Goal: Task Accomplishment & Management: Manage account settings

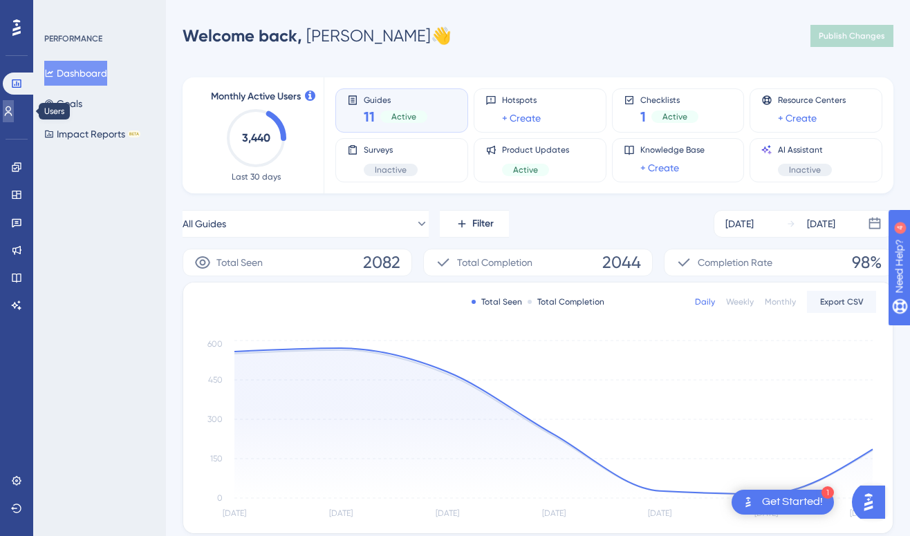
click at [14, 110] on icon at bounding box center [8, 111] width 11 height 11
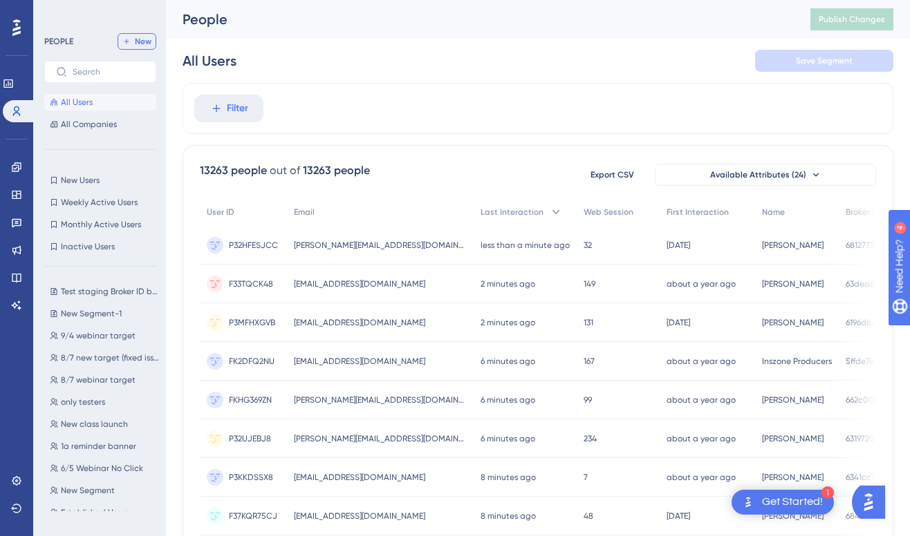
click at [140, 44] on span "New" at bounding box center [143, 41] width 17 height 11
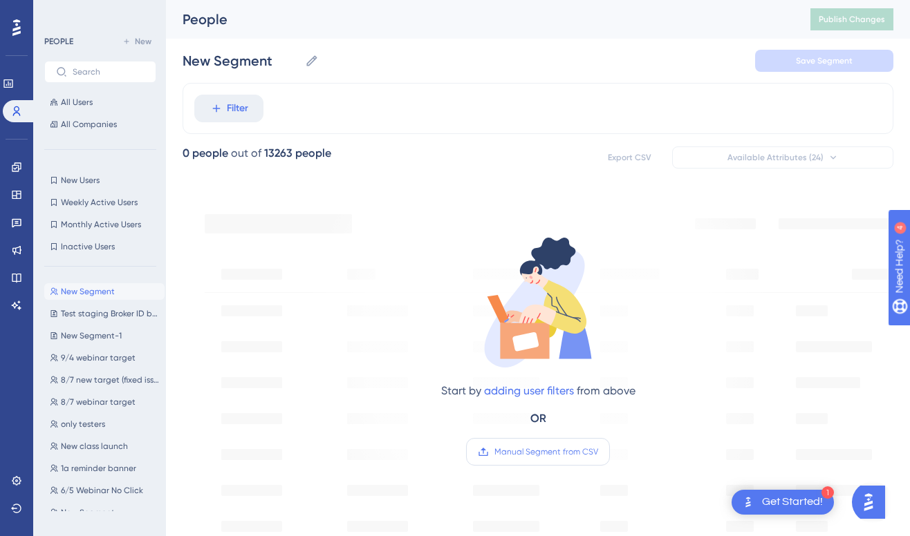
click at [529, 453] on span "Manual Segment from CSV" at bounding box center [546, 452] width 104 height 11
click at [598, 452] on input "Manual Segment from CSV" at bounding box center [598, 452] width 0 height 0
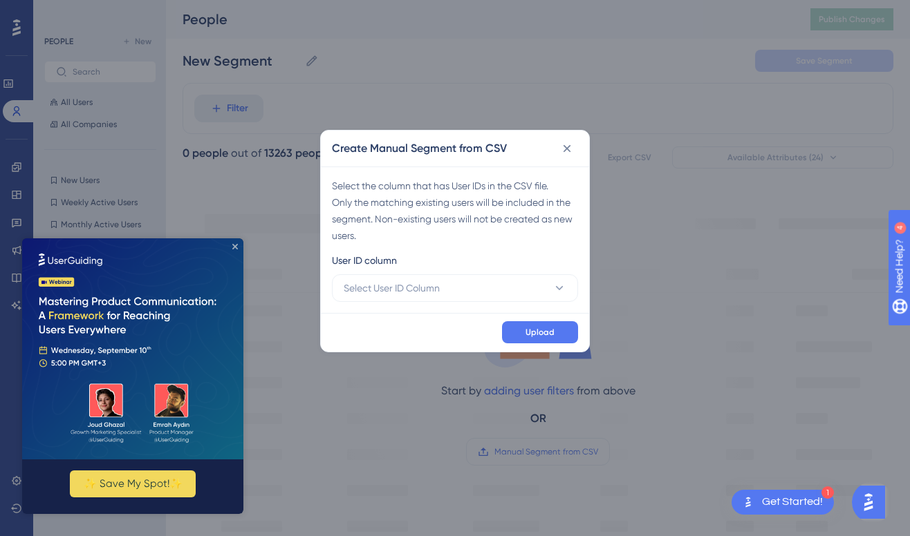
click at [236, 247] on icon "Close Preview" at bounding box center [235, 247] width 6 height 6
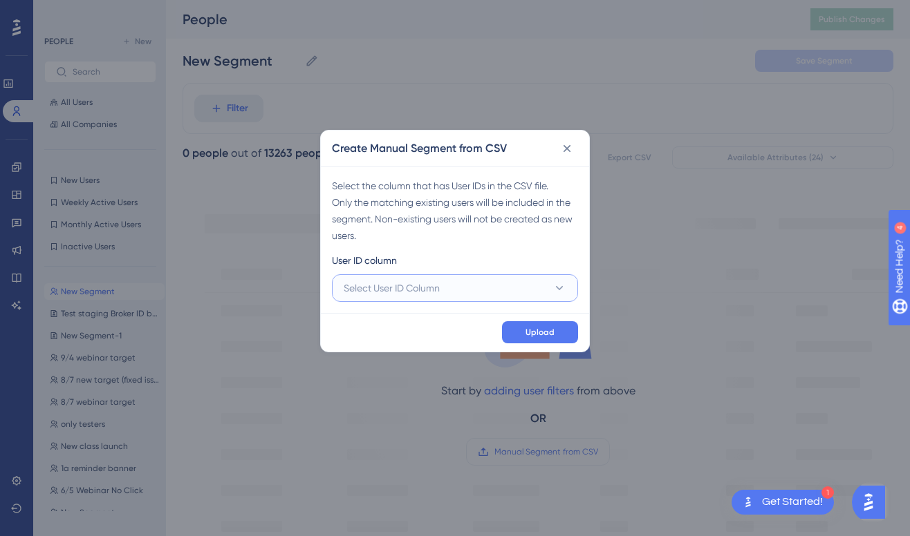
click at [518, 285] on button "Select User ID Column" at bounding box center [455, 288] width 246 height 28
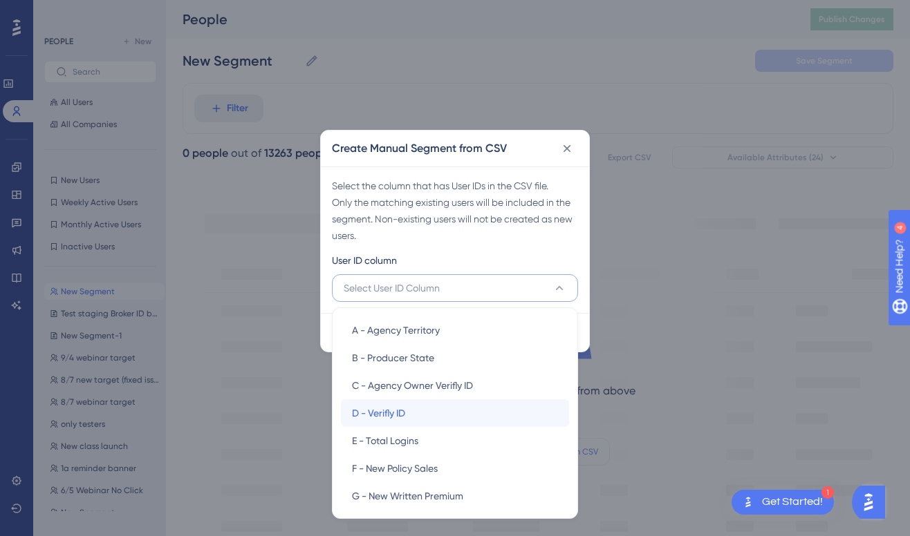
click at [429, 419] on div "D - Verifly ID D - Verifly ID" at bounding box center [455, 414] width 206 height 28
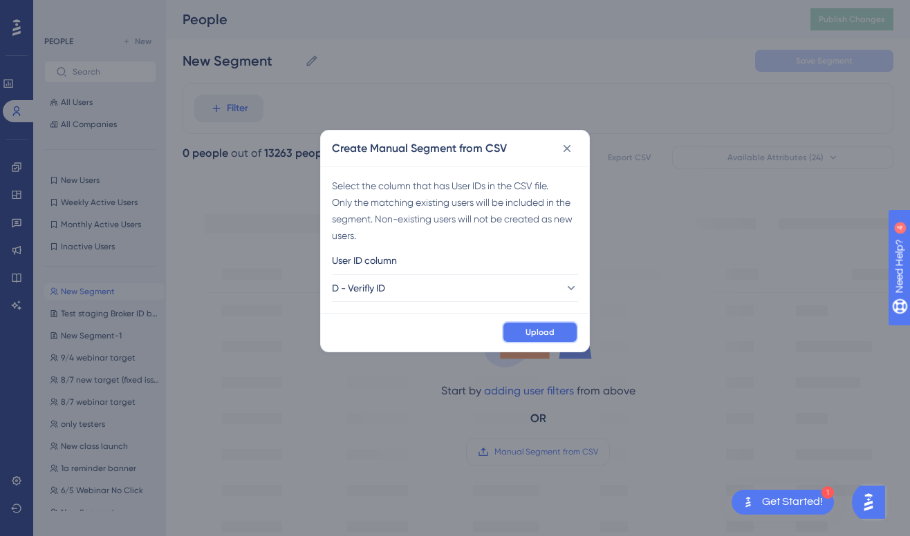
click at [545, 329] on span "Upload" at bounding box center [539, 332] width 29 height 11
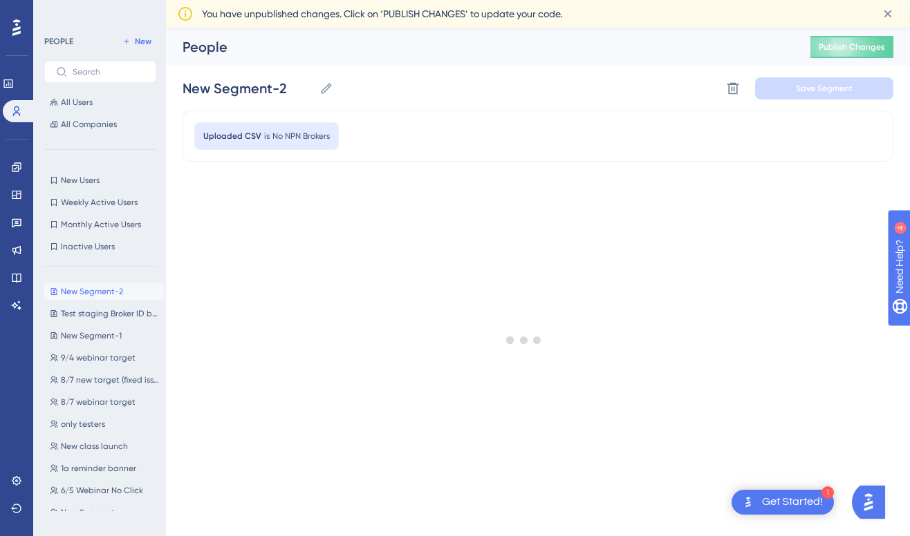
click at [521, 427] on div at bounding box center [523, 340] width 771 height 437
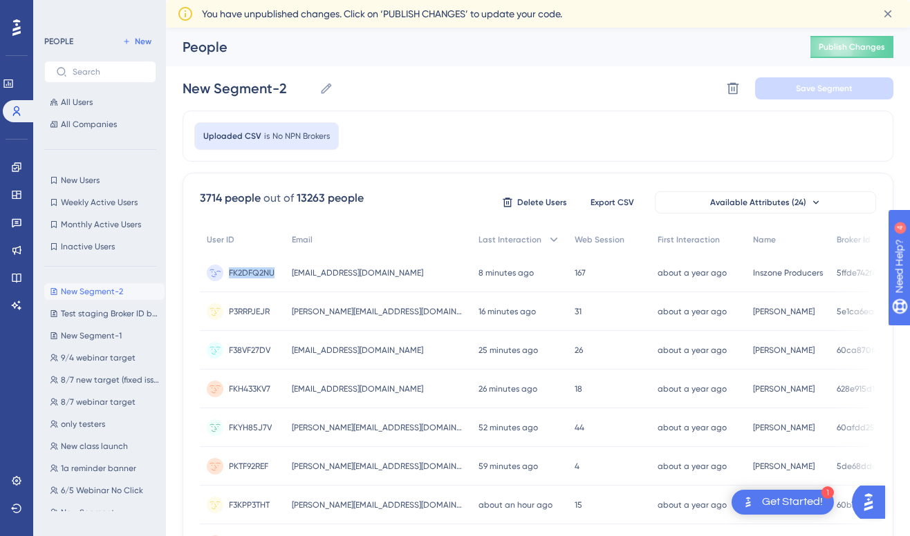
copy span "FK2DFQ2NU"
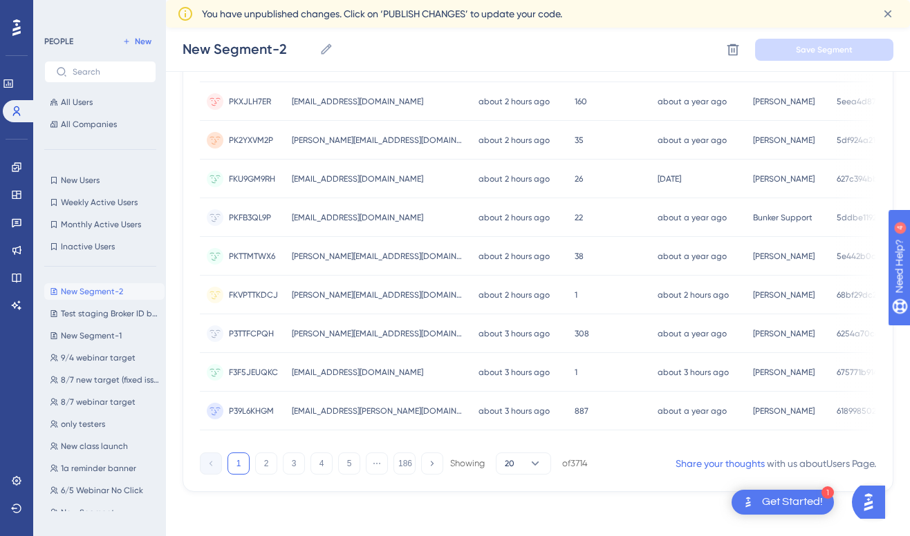
click at [415, 467] on div "1 2 3 4 5 ⋯ 186 Showing 20 of 3714" at bounding box center [394, 464] width 388 height 22
click at [409, 467] on button "186" at bounding box center [404, 464] width 22 height 22
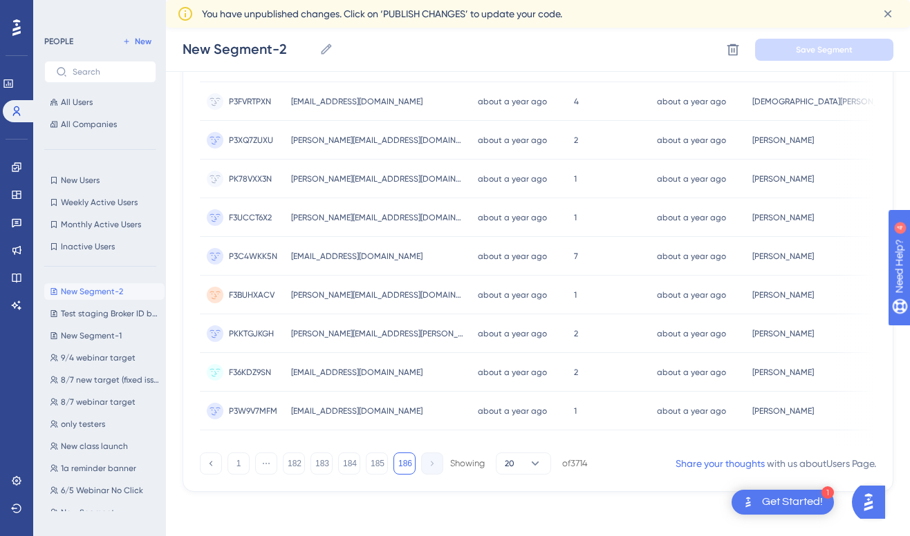
scroll to position [375, 0]
copy span "P3W9V7MFM"
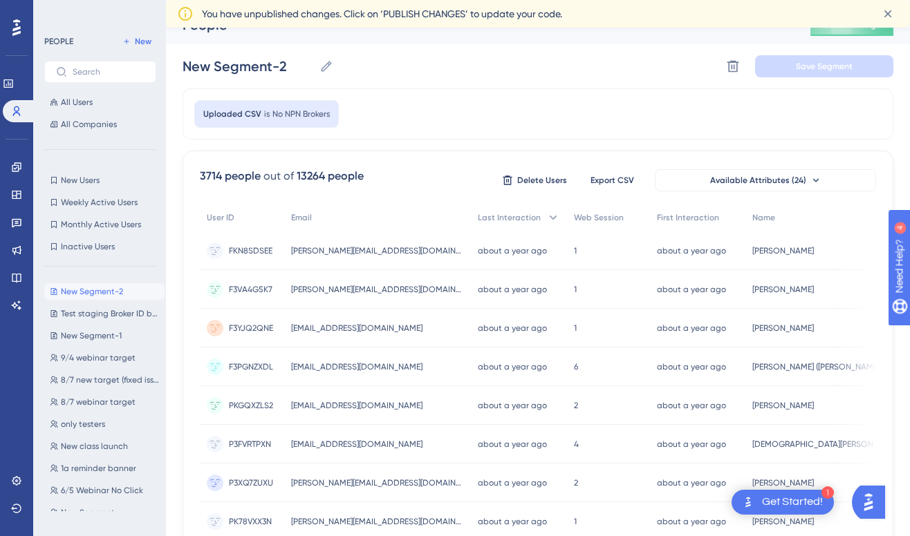
scroll to position [0, 0]
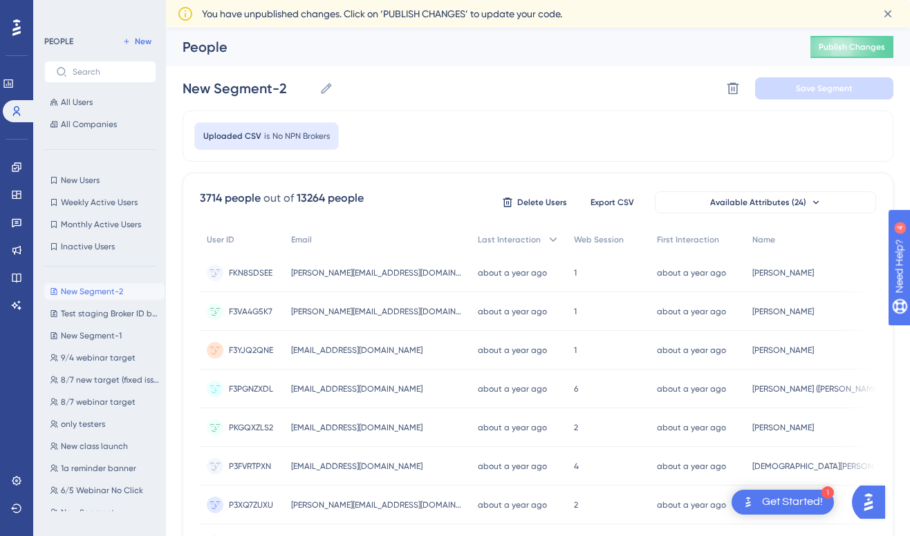
drag, startPoint x: 294, startPoint y: 198, endPoint x: 337, endPoint y: 201, distance: 42.9
click at [337, 201] on div "3714 people out of 13264 people" at bounding box center [282, 198] width 164 height 17
drag, startPoint x: 201, startPoint y: 200, endPoint x: 226, endPoint y: 200, distance: 24.9
click at [226, 200] on div "3714 people" at bounding box center [230, 198] width 61 height 17
click at [327, 92] on icon at bounding box center [326, 89] width 14 height 14
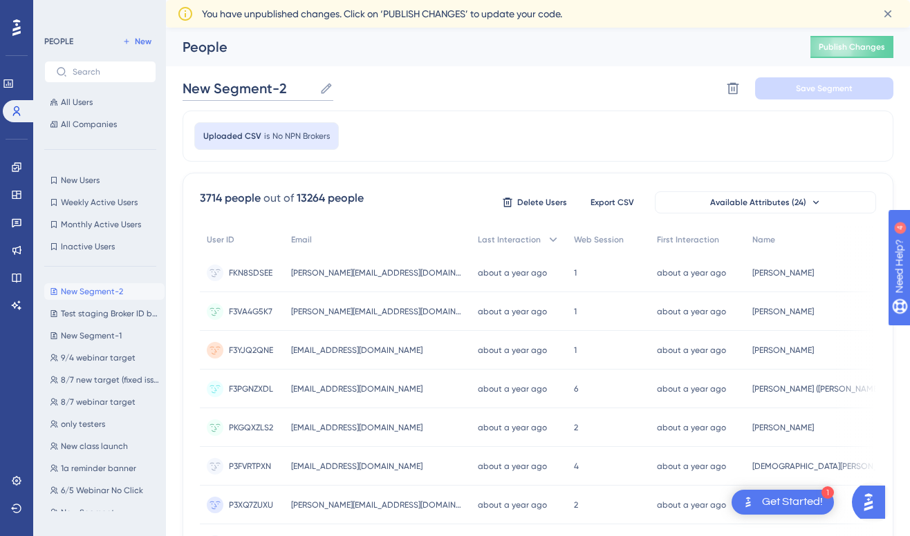
click at [314, 92] on input "New Segment-2" at bounding box center [247, 88] width 131 height 19
click at [316, 88] on label "New Segment-2 New Segment-2" at bounding box center [257, 88] width 151 height 25
click at [314, 88] on input "New Segment-2" at bounding box center [247, 88] width 131 height 19
click at [316, 88] on label "New Segment-2 New Segment-2" at bounding box center [257, 88] width 151 height 25
click at [314, 88] on input "New Segment-2" at bounding box center [247, 88] width 131 height 19
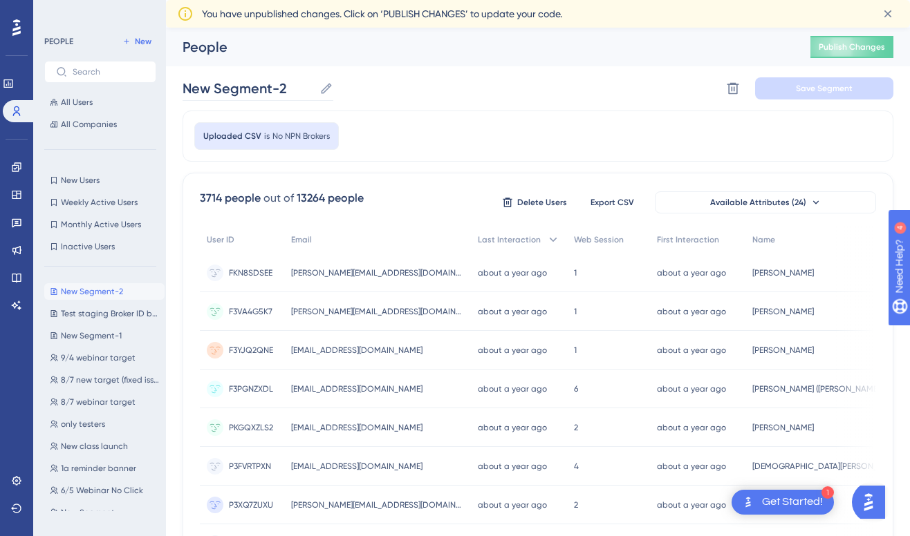
click at [316, 88] on label "New Segment-2 New Segment-2" at bounding box center [257, 88] width 151 height 25
click at [314, 88] on input "New Segment-2" at bounding box center [247, 88] width 131 height 19
paste input "P3W9V7MFM"
type input "New Segment-2 P3W9V7MFM"
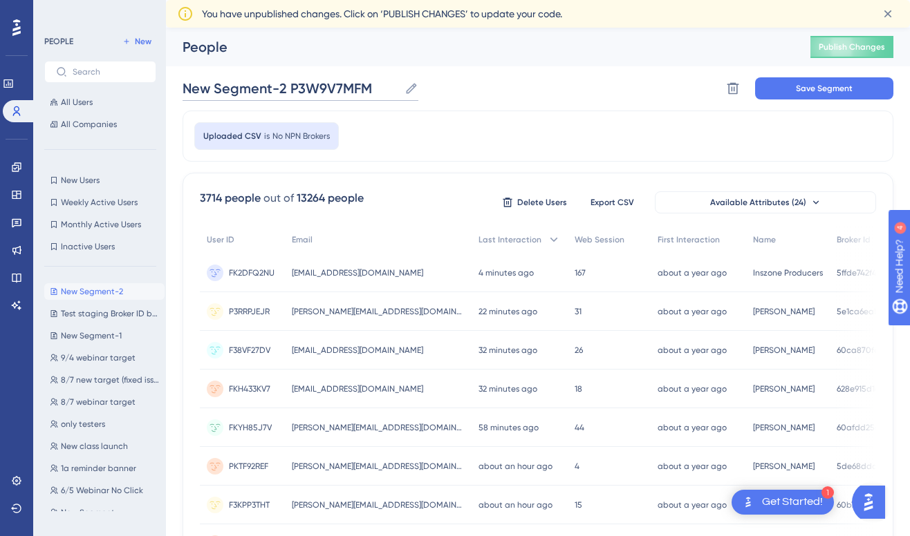
click at [306, 88] on input "New Segment-2 P3W9V7MFM" at bounding box center [290, 88] width 216 height 19
click at [185, 90] on input "No NPN Brokers" at bounding box center [245, 88] width 126 height 19
click at [285, 88] on input "No NPN Brokers" at bounding box center [245, 88] width 126 height 19
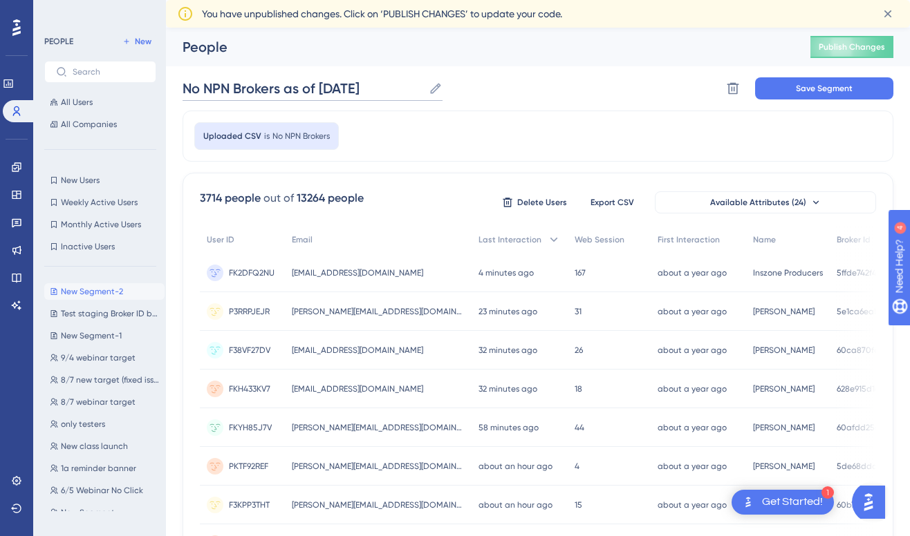
type input "No NPN Brokers as of [DATE]"
click at [375, 42] on div "People" at bounding box center [478, 46] width 593 height 19
drag, startPoint x: 203, startPoint y: 196, endPoint x: 226, endPoint y: 196, distance: 23.5
click at [226, 196] on div "3714 people" at bounding box center [230, 198] width 61 height 17
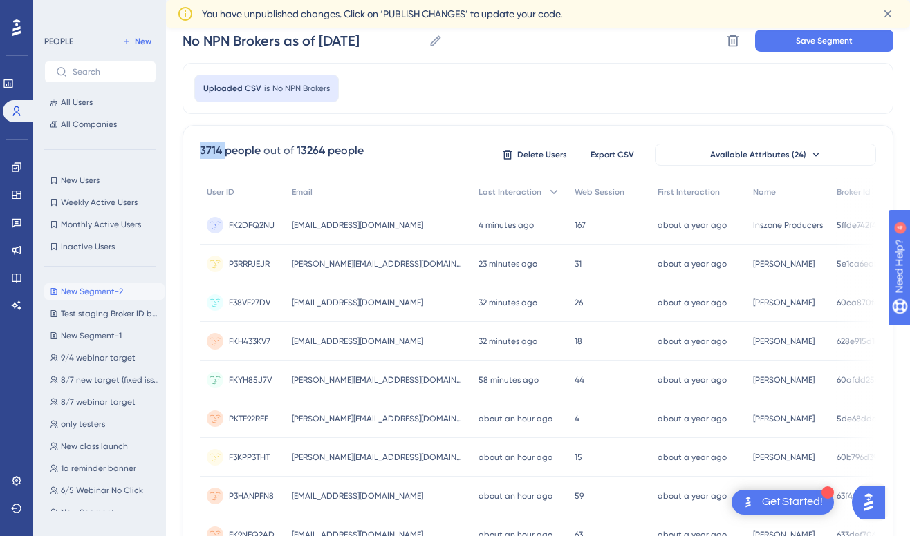
scroll to position [54, 0]
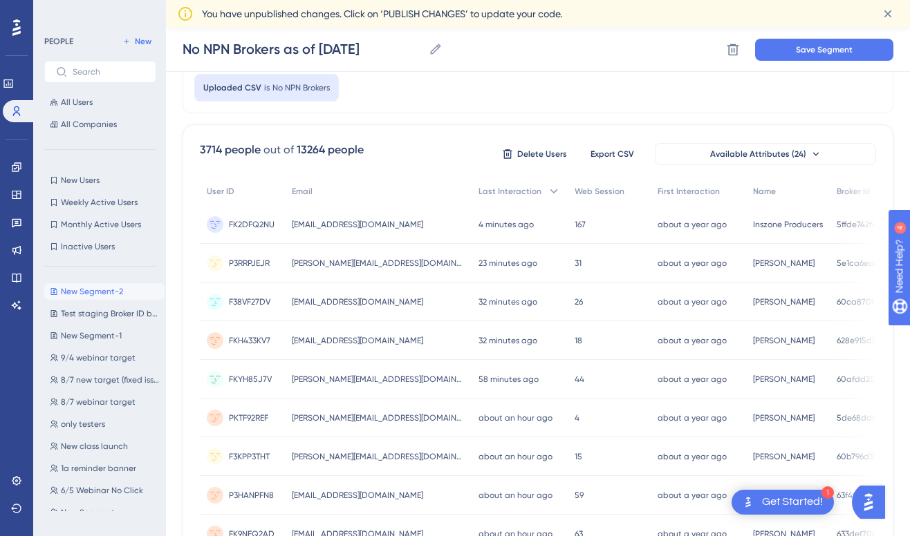
click at [301, 152] on div "13264 people" at bounding box center [330, 150] width 67 height 17
drag, startPoint x: 297, startPoint y: 151, endPoint x: 324, endPoint y: 151, distance: 26.3
click at [324, 151] on div "13264 people" at bounding box center [330, 150] width 67 height 17
click at [816, 50] on span "Save Segment" at bounding box center [824, 49] width 57 height 11
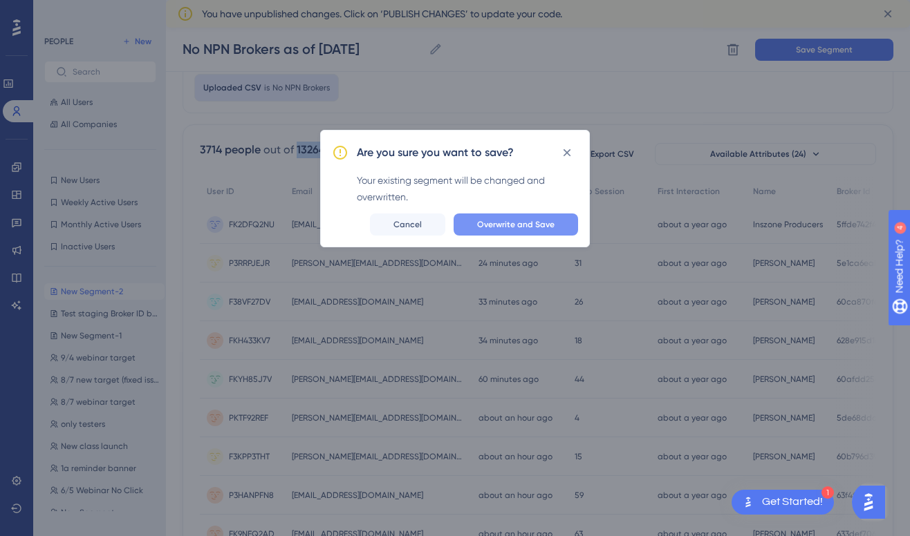
click at [522, 228] on span "Overwrite and Save" at bounding box center [515, 224] width 77 height 11
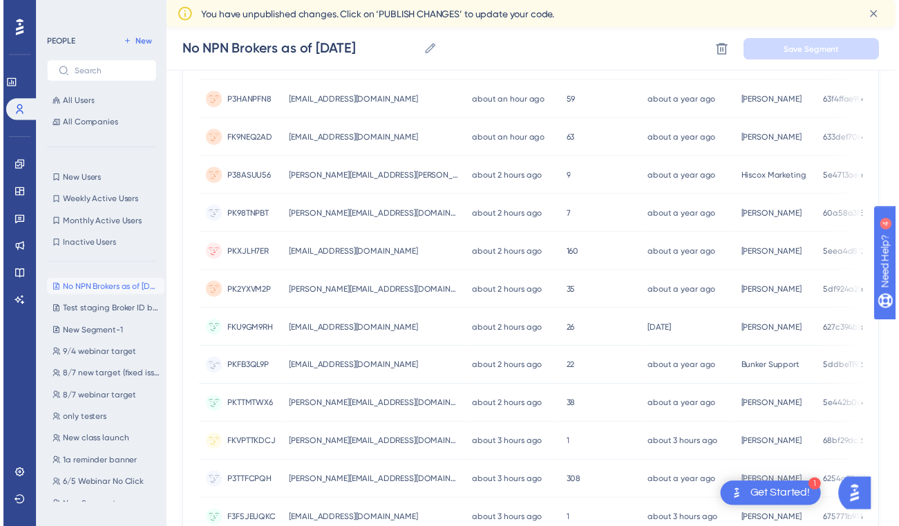
scroll to position [0, 0]
